Goal: Participate in discussion: Engage in conversation with other users on a specific topic

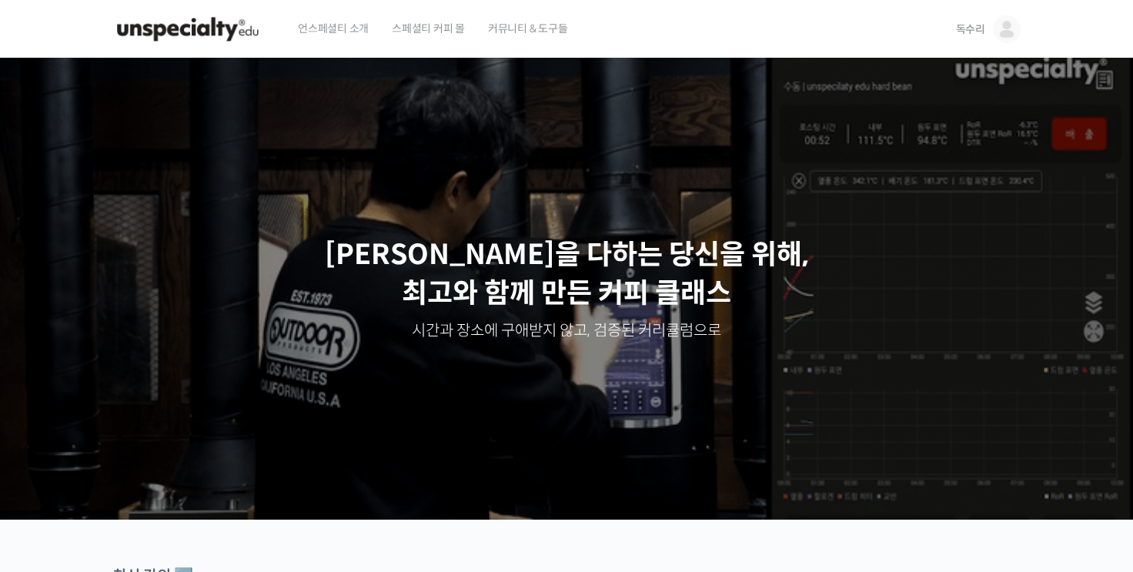
click at [972, 30] on span "독수리" at bounding box center [970, 29] width 29 height 14
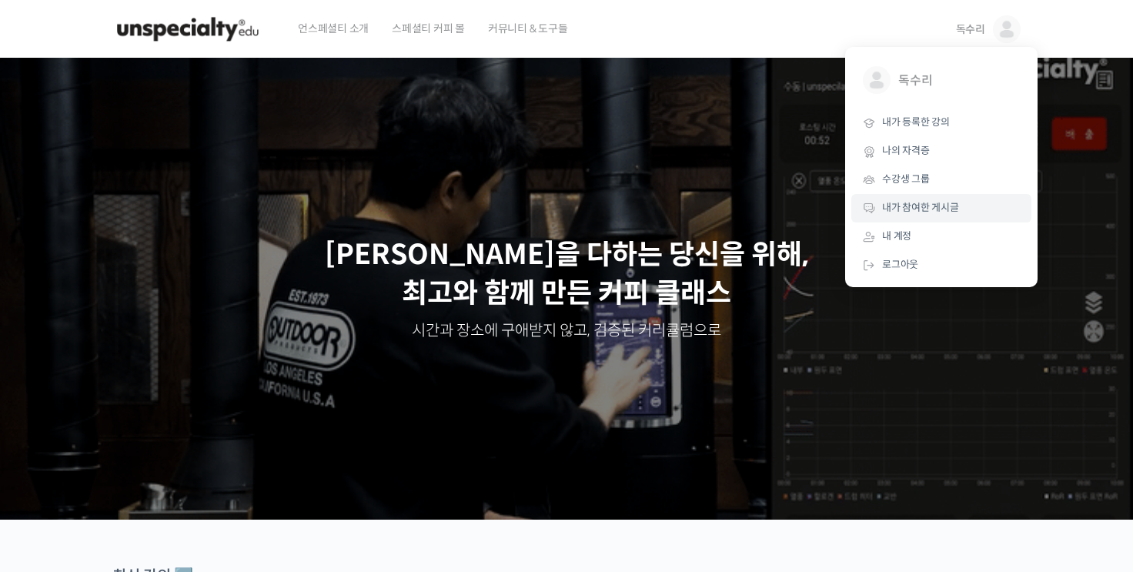
click at [908, 209] on span "내가 참여한 게시글" at bounding box center [920, 207] width 77 height 13
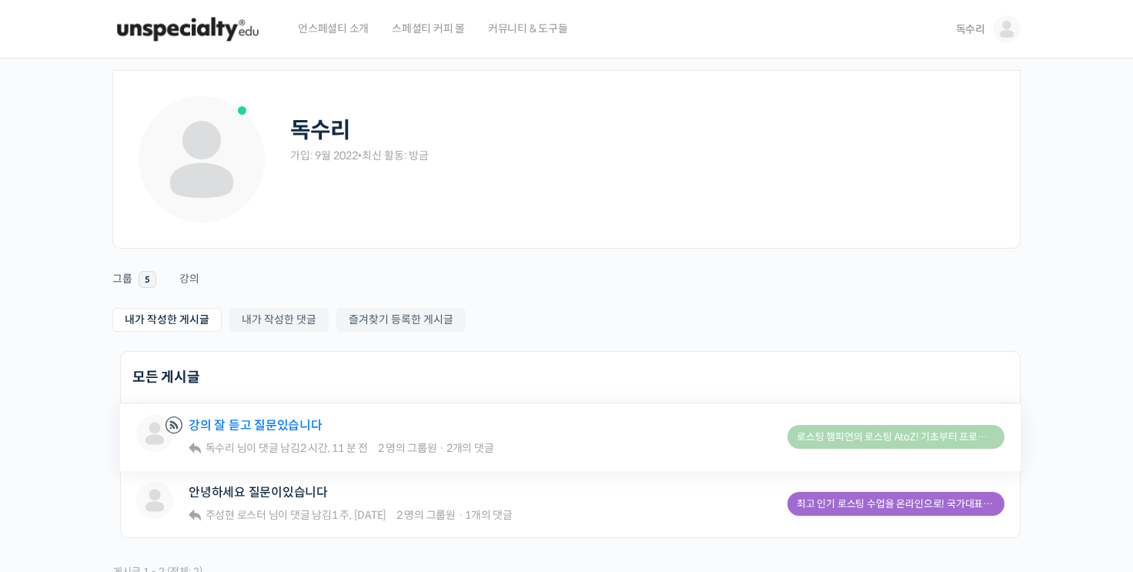
click at [272, 423] on link "강의 잘 듣고 질문있습니다" at bounding box center [256, 425] width 134 height 15
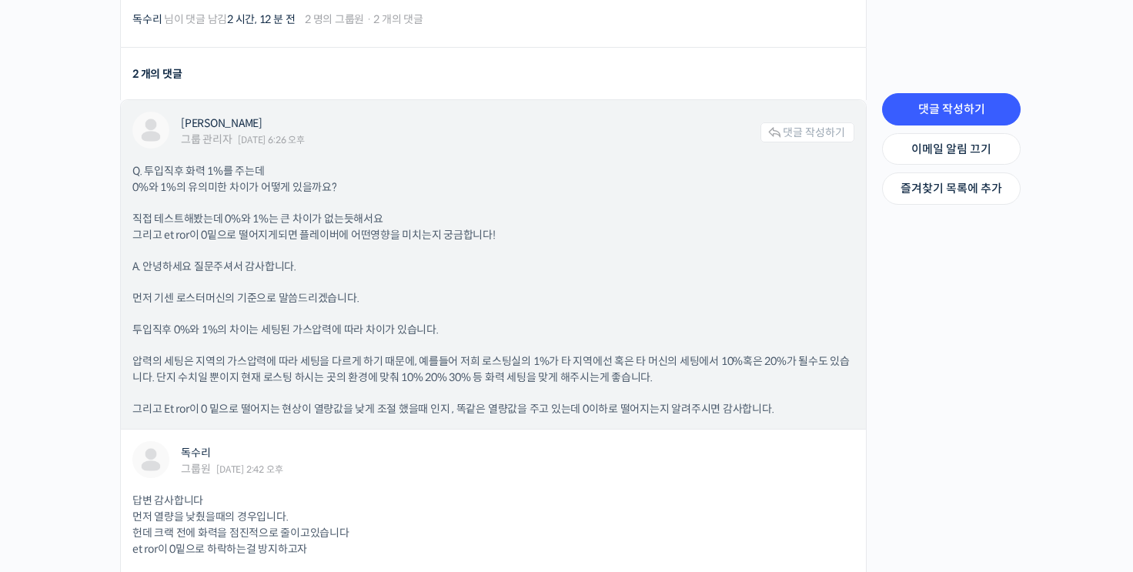
scroll to position [431, 0]
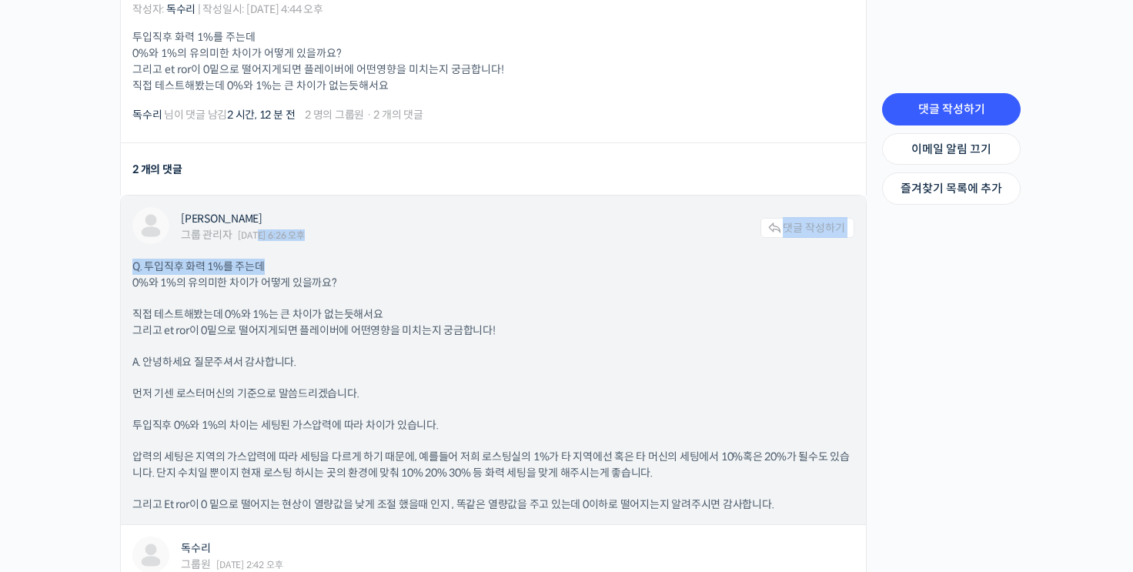
drag, startPoint x: 260, startPoint y: 233, endPoint x: 406, endPoint y: 273, distance: 151.6
click at [396, 271] on div "장문규 그룹 관리자 2025년 09월 01일 6:26 오후 댓글 작성하기 Q. 투입직후 화력 1%를 주는데 0%와 1%의 유의미한 차이가 어떻…" at bounding box center [493, 360] width 745 height 329
click at [463, 310] on p "직접 테스트해봤는데 0%와 1%는 큰 차이가 없는듯해서요 그리고 et ror이 0밑으로 떨어지게되면 플레이버에 어떤영향을 미치는지 궁금합니다!" at bounding box center [493, 322] width 722 height 32
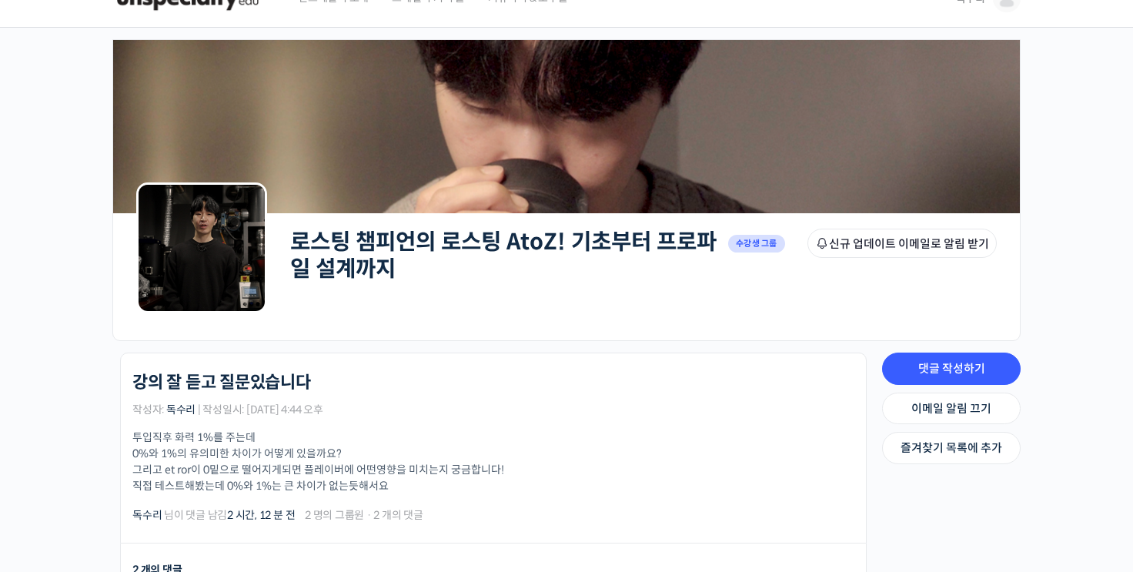
scroll to position [0, 0]
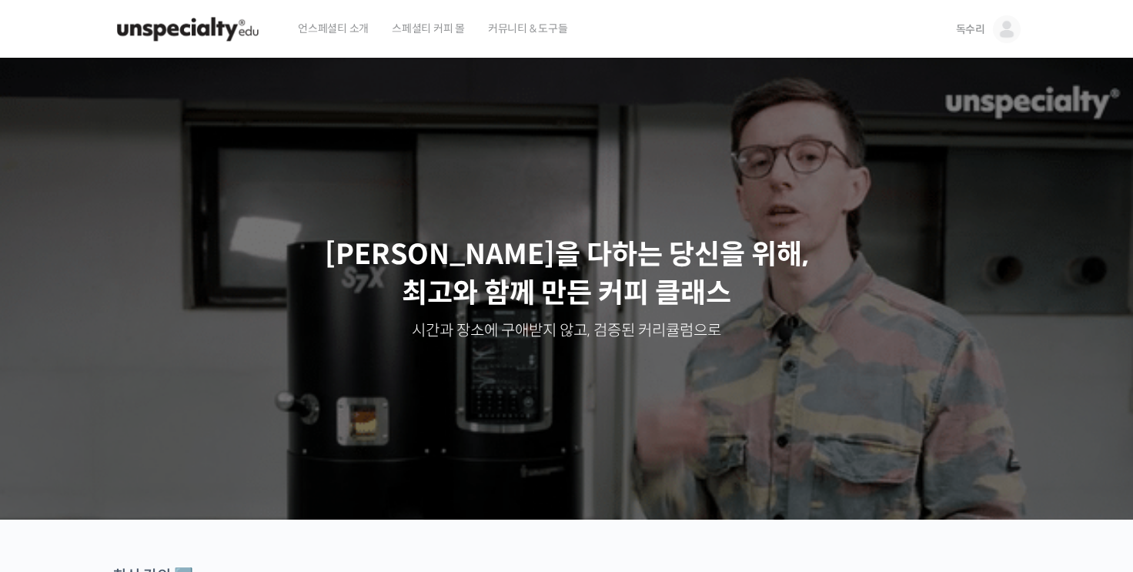
click at [534, 26] on span "커뮤니티 & 도구들" at bounding box center [528, 28] width 80 height 59
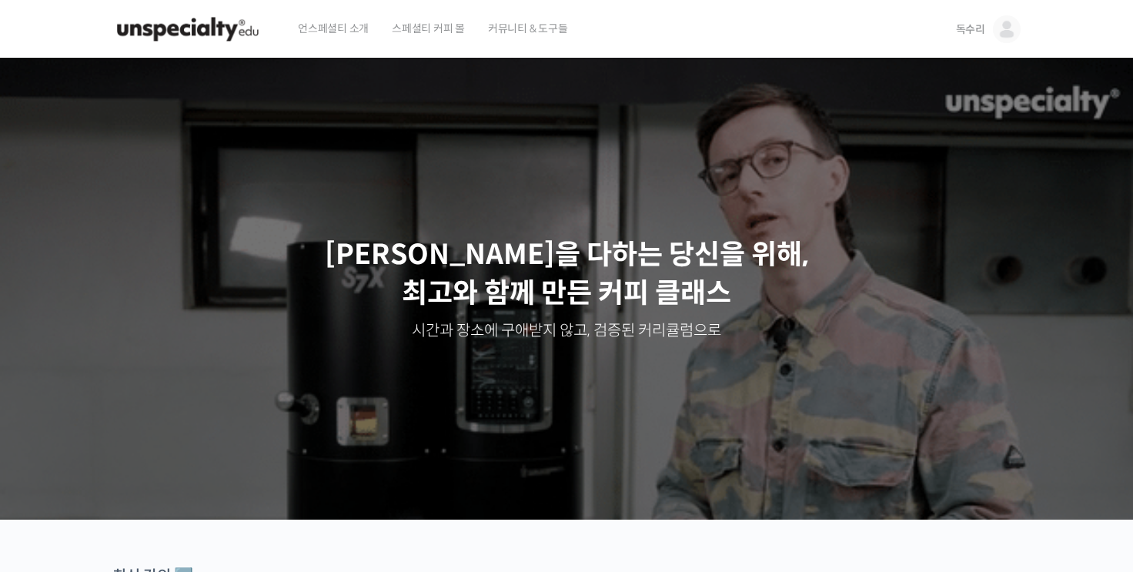
click at [339, 26] on span "언스페셜티 소개" at bounding box center [333, 28] width 71 height 59
